Goal: Contribute content: Add original content to the website for others to see

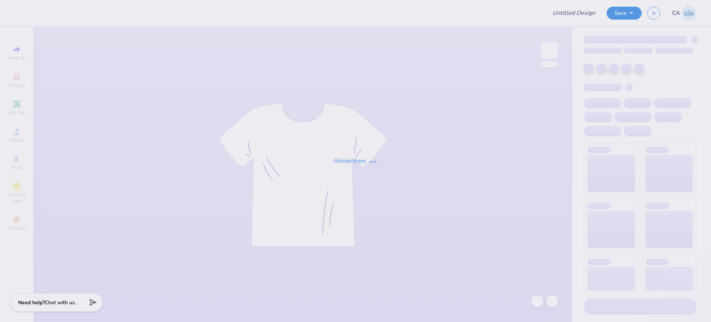
type input "FPS237291"
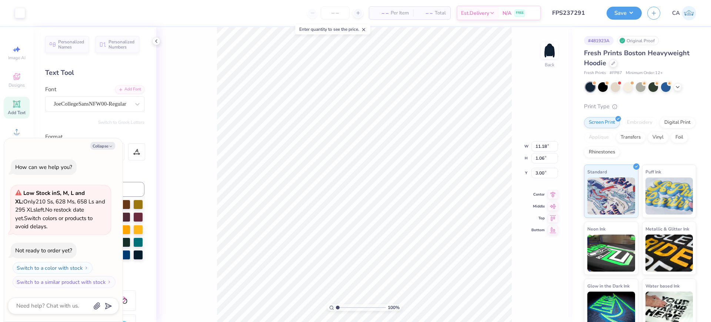
type textarea "x"
click at [347, 308] on input "range" at bounding box center [361, 307] width 50 height 7
type input "1.34"
click at [339, 306] on input "range" at bounding box center [361, 307] width 50 height 7
type textarea "x"
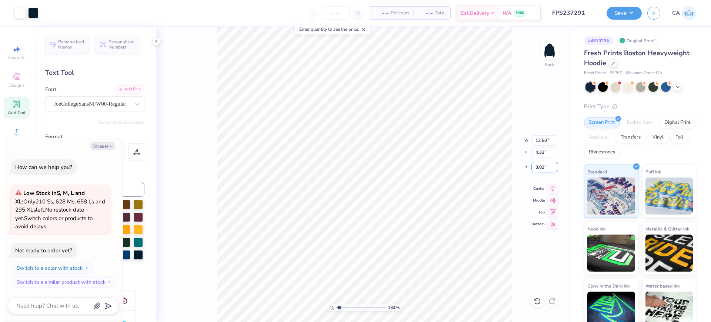
click at [539, 169] on input "3.82" at bounding box center [545, 167] width 27 height 10
type input "3"
type textarea "x"
type input "3.00"
click at [624, 12] on button "Save" at bounding box center [624, 12] width 35 height 13
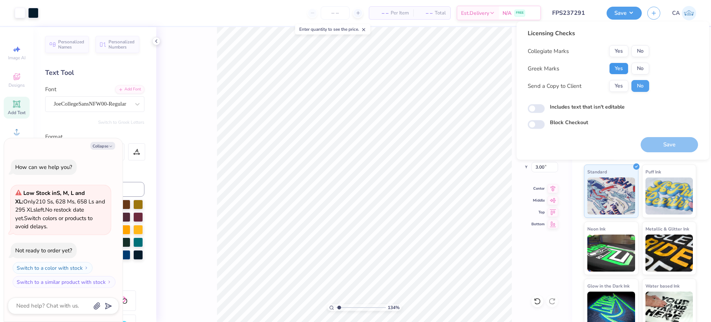
click at [620, 69] on button "Yes" at bounding box center [618, 69] width 19 height 12
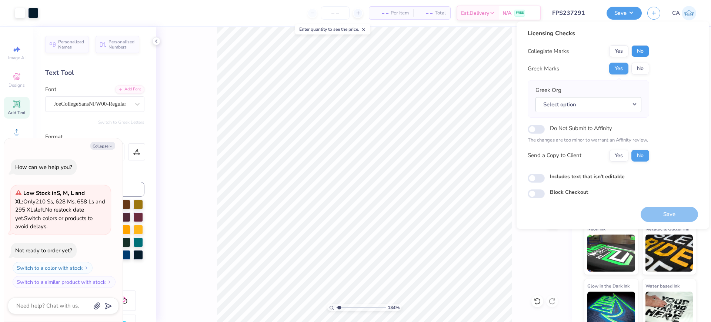
click at [638, 46] on button "No" at bounding box center [641, 51] width 18 height 12
click at [640, 65] on button "No" at bounding box center [641, 69] width 18 height 12
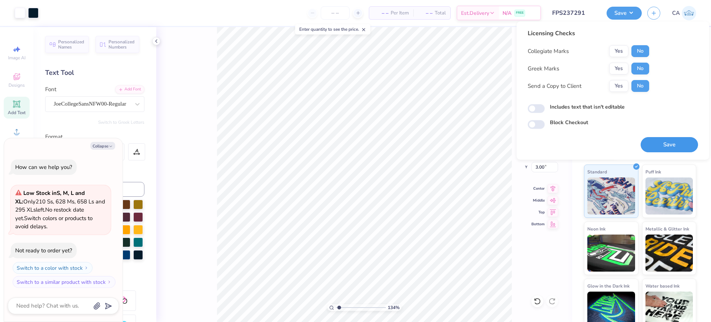
click at [655, 142] on button "Save" at bounding box center [669, 144] width 57 height 15
type textarea "x"
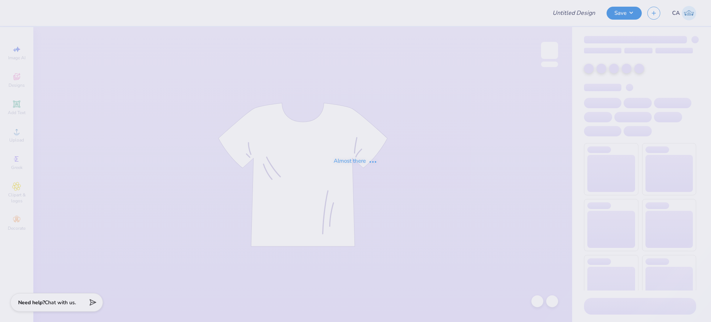
type input "FPS239587"
